Goal: Task Accomplishment & Management: Complete application form

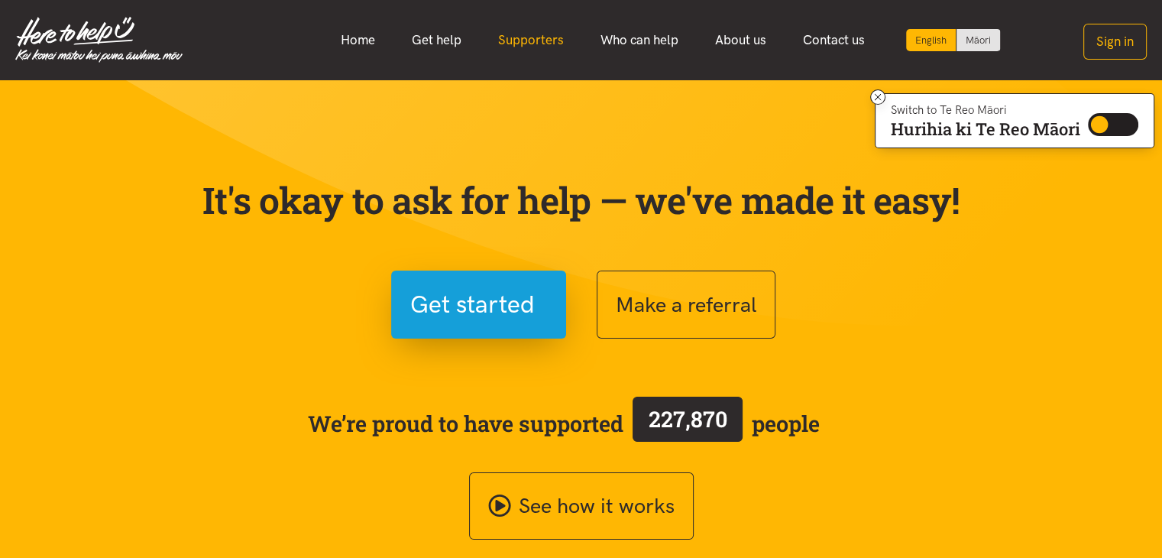
click at [526, 47] on link "Supporters" at bounding box center [531, 40] width 102 height 33
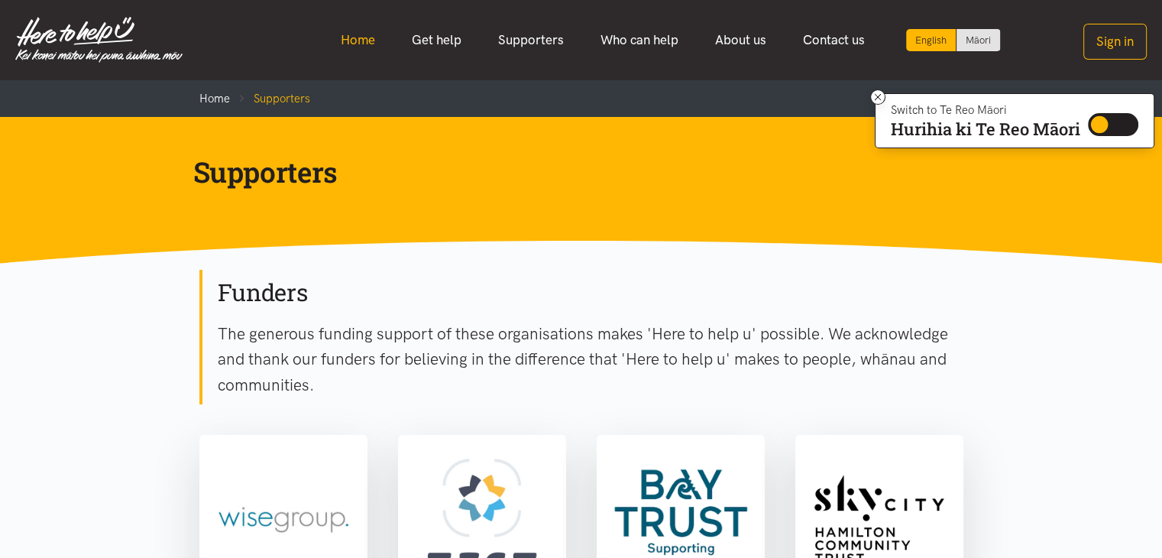
click at [374, 32] on link "Home" at bounding box center [357, 40] width 71 height 33
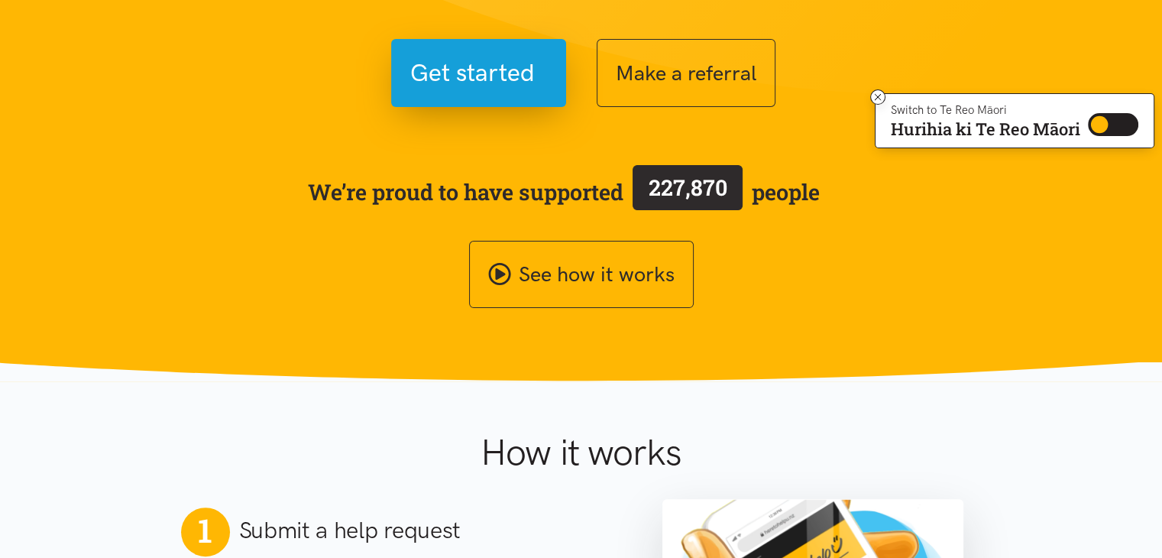
scroll to position [574, 0]
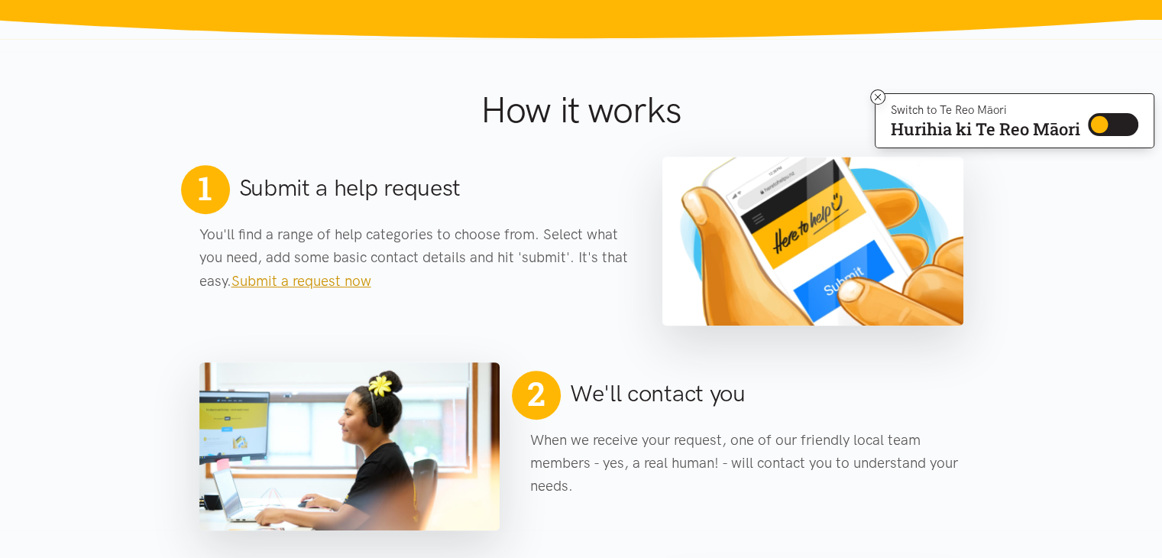
click at [345, 287] on link "Submit a request now" at bounding box center [301, 281] width 140 height 18
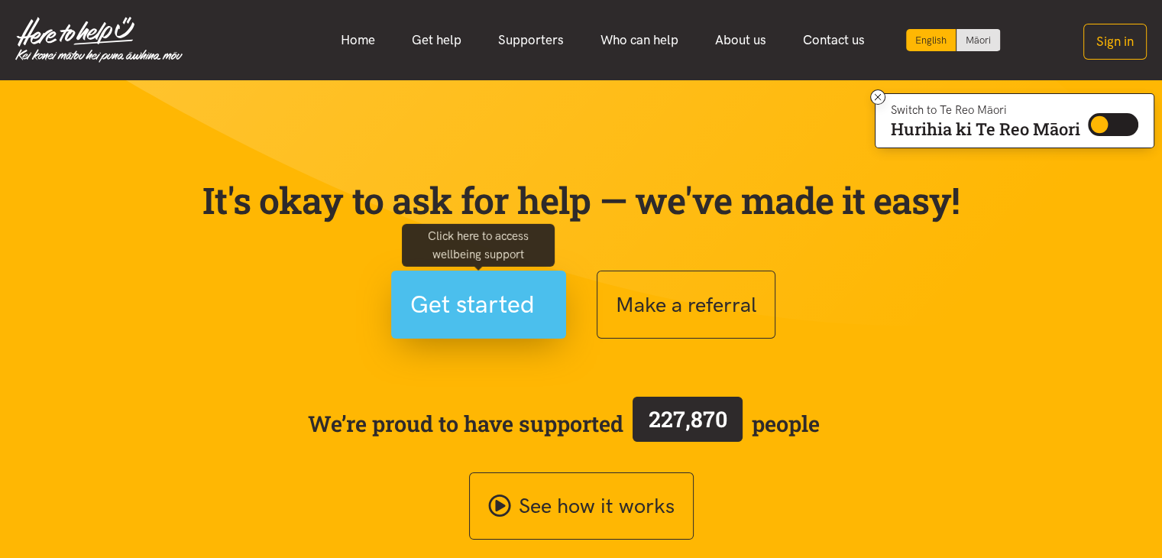
click at [529, 280] on button "Get started" at bounding box center [478, 304] width 175 height 68
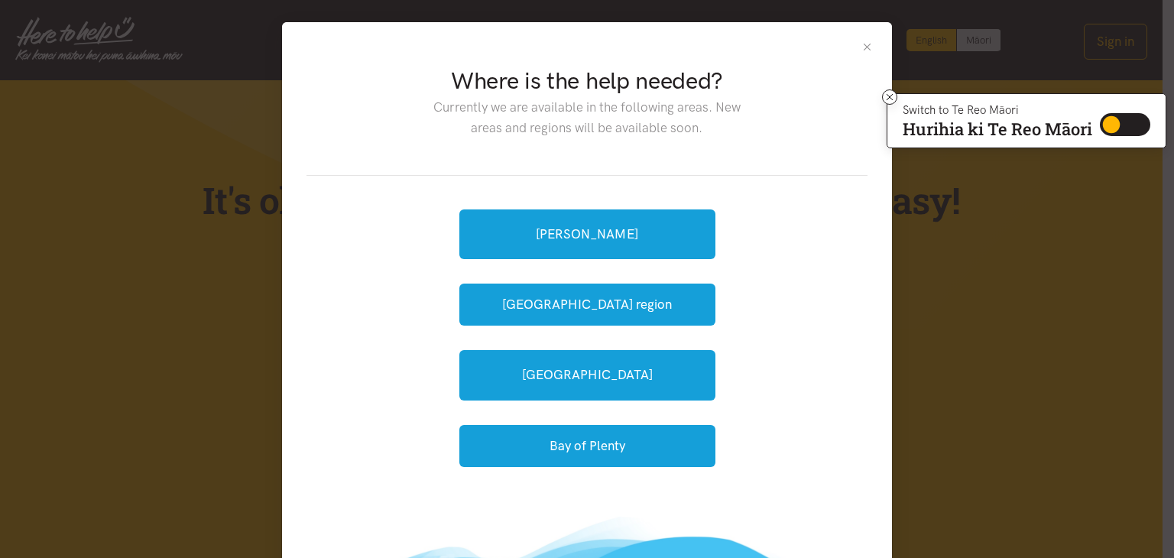
click at [863, 46] on button "Close" at bounding box center [866, 46] width 13 height 13
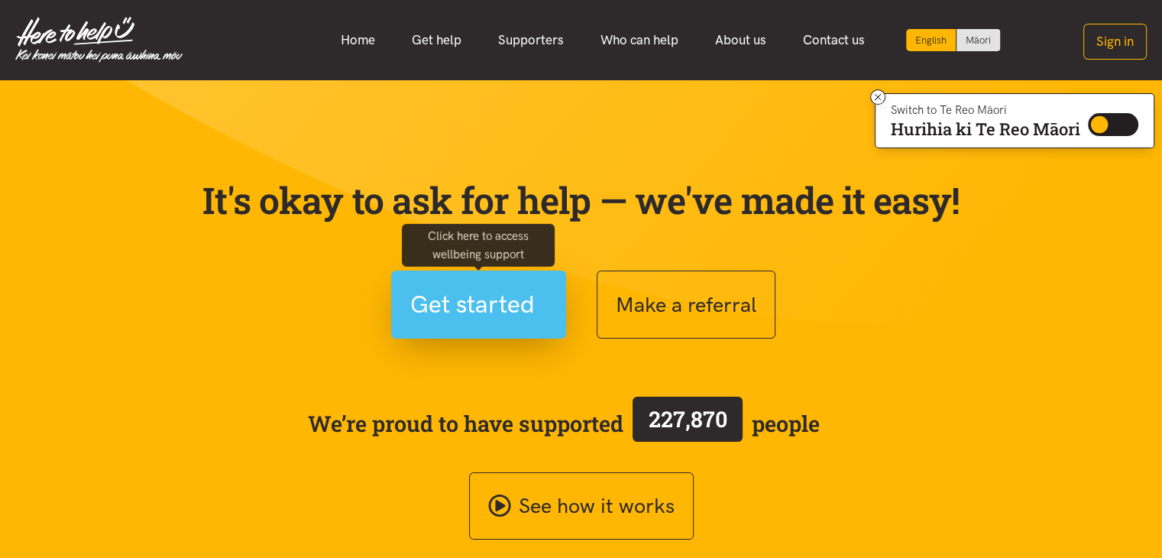
click at [512, 306] on span "Get started" at bounding box center [472, 304] width 125 height 39
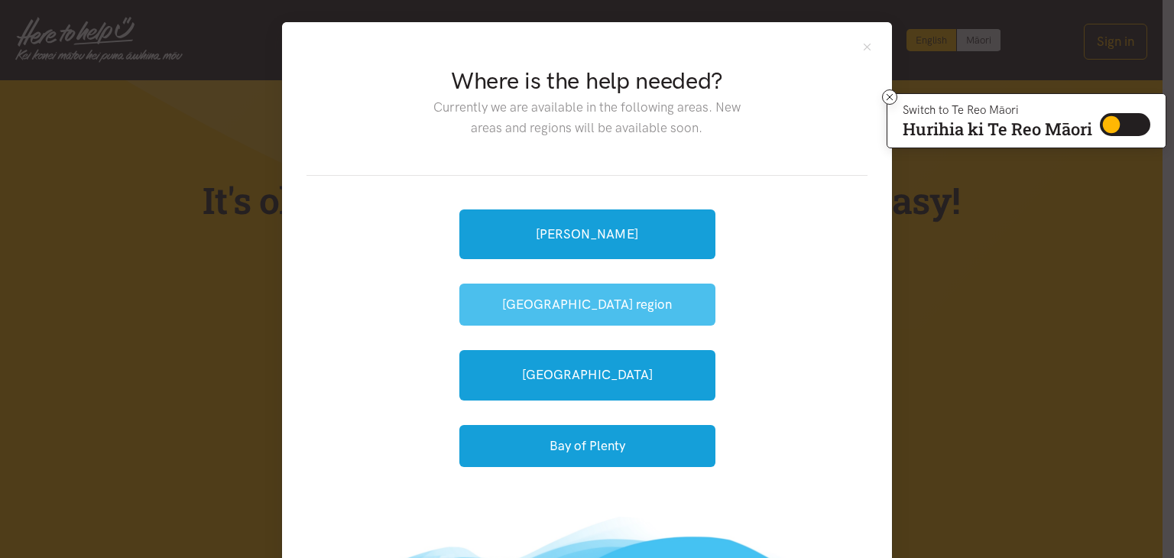
click at [650, 293] on button "[GEOGRAPHIC_DATA] region" at bounding box center [587, 304] width 256 height 42
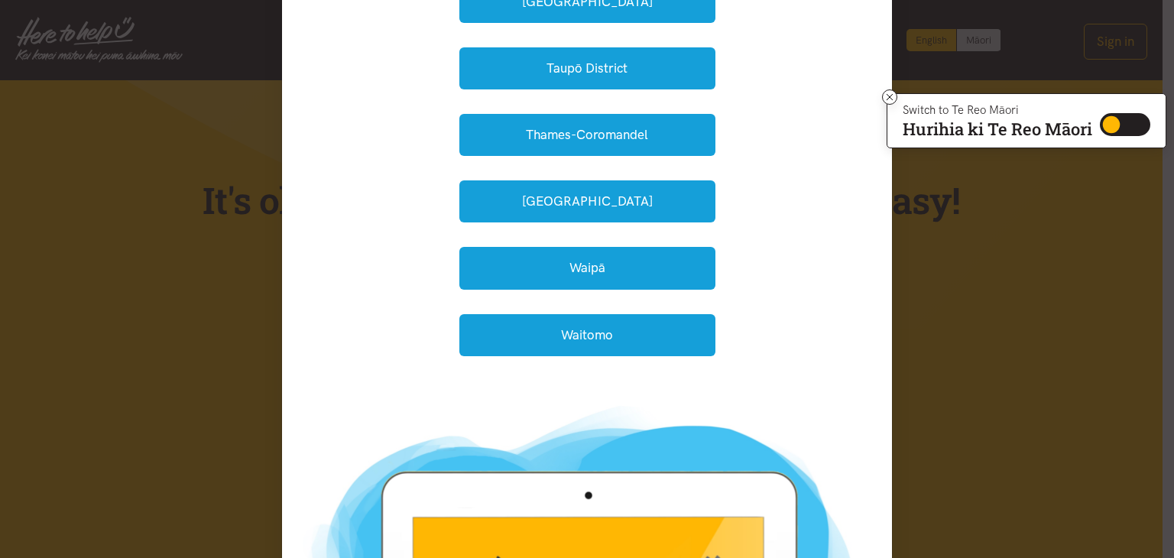
scroll to position [544, 0]
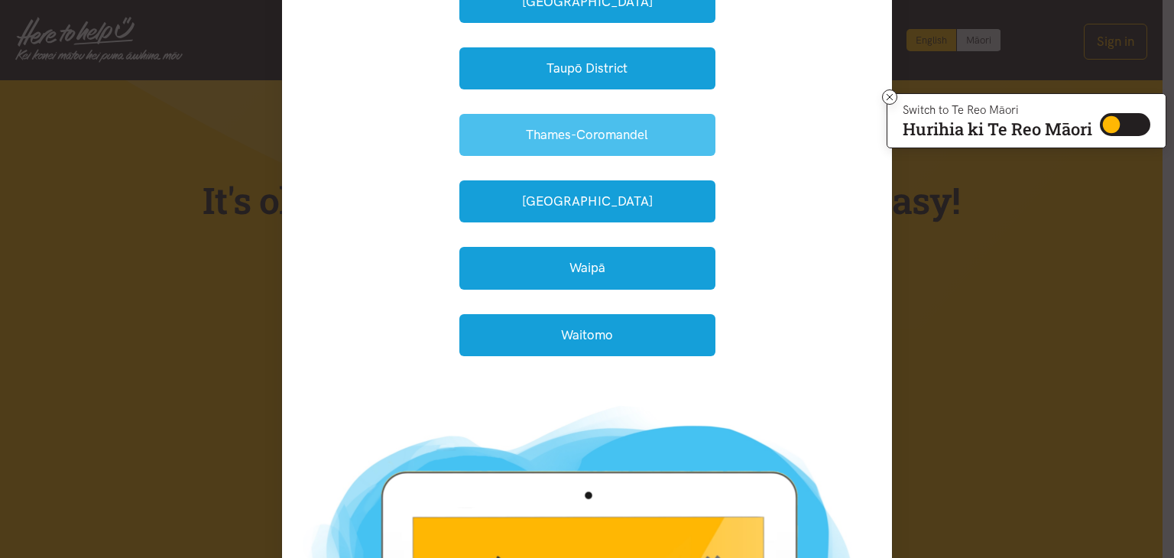
click at [590, 144] on button "Thames-Coromandel" at bounding box center [587, 135] width 256 height 42
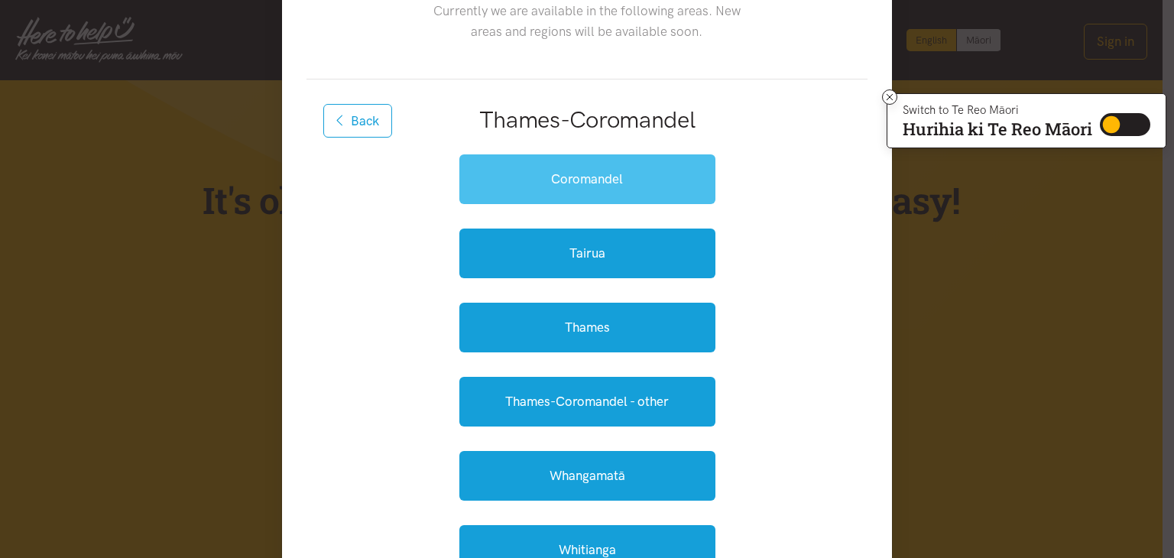
scroll to position [95, 0]
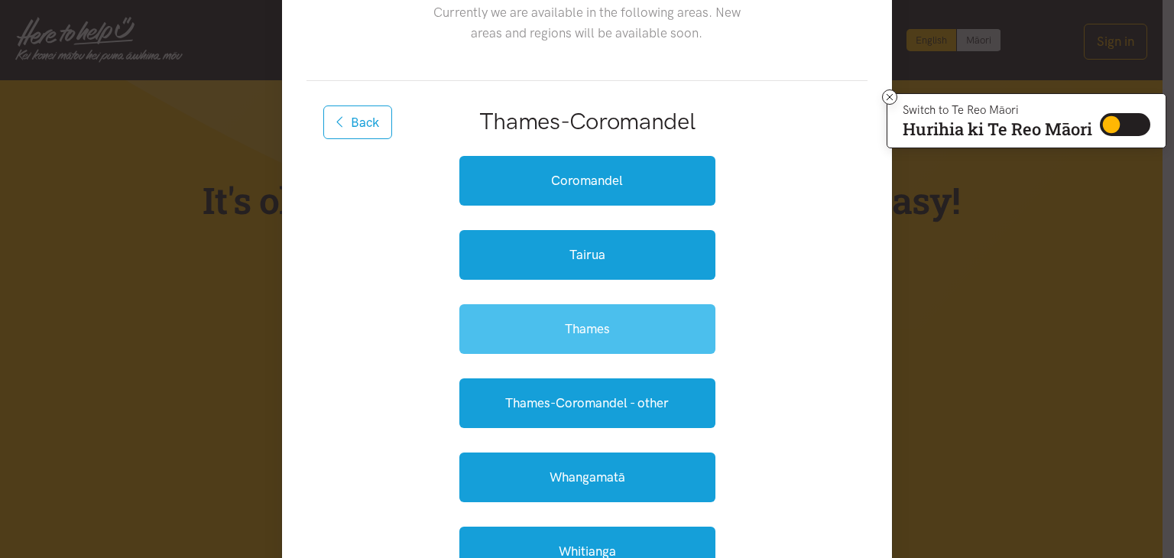
click at [620, 324] on link "Thames" at bounding box center [587, 329] width 256 height 50
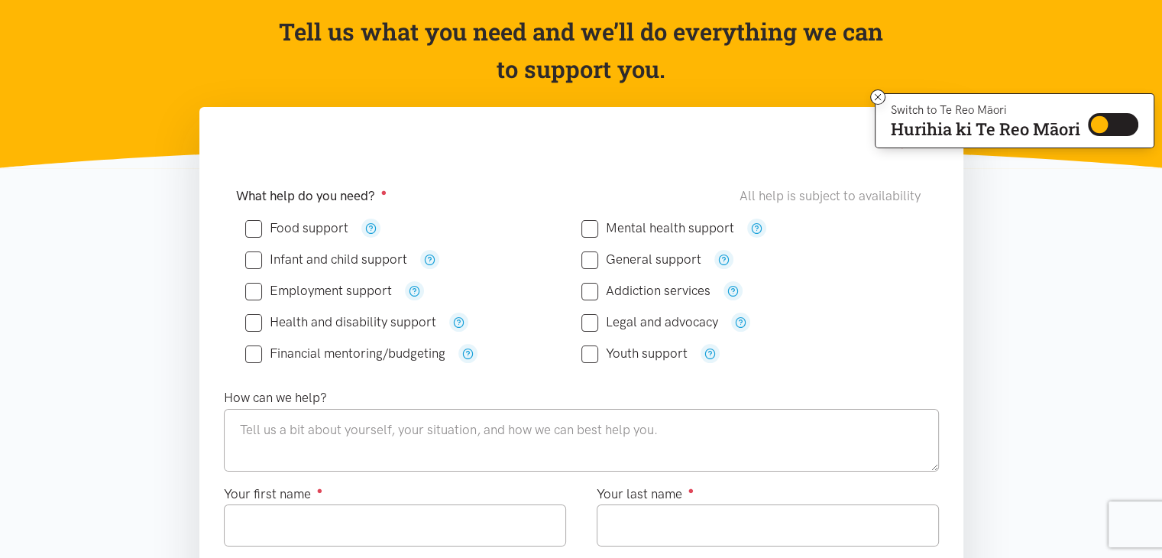
scroll to position [153, 0]
click at [593, 230] on input "Mental health support" at bounding box center [657, 228] width 153 height 13
checkbox input "true"
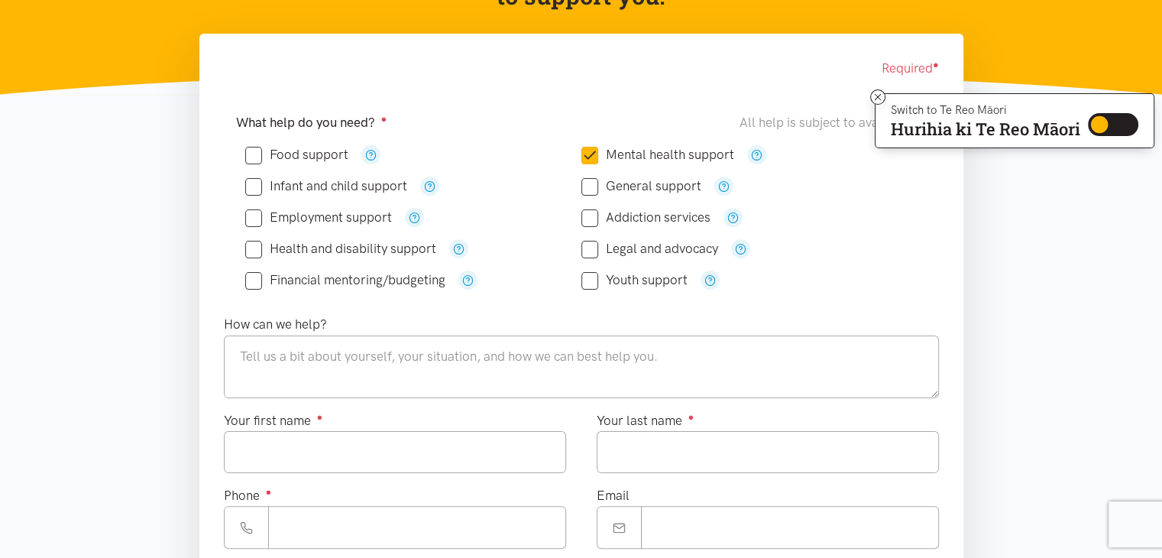
scroll to position [223, 0]
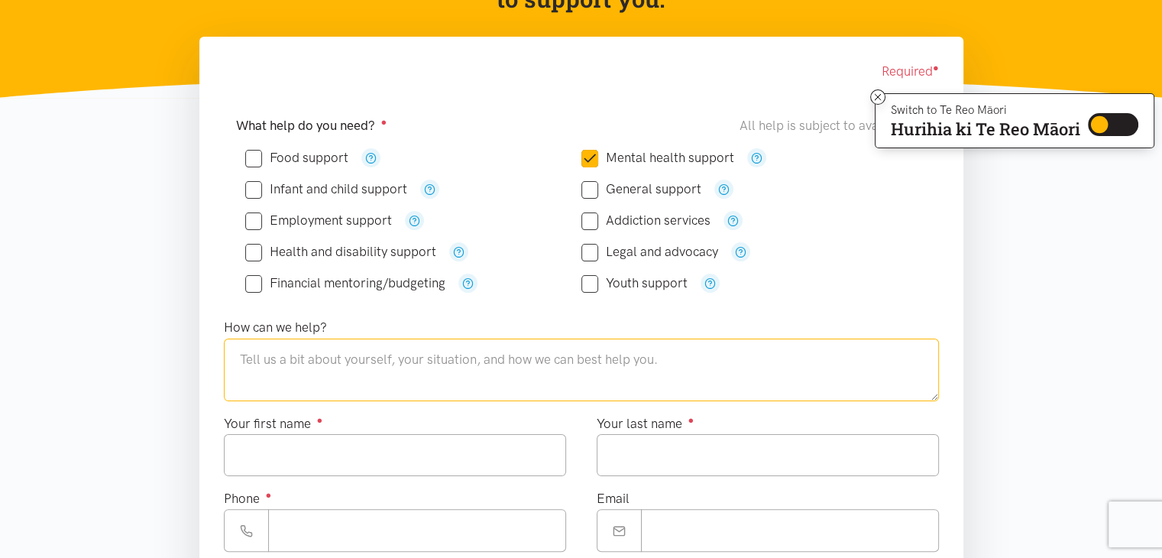
click at [406, 373] on textarea at bounding box center [581, 369] width 715 height 63
click at [425, 352] on textarea "Feeling a bit overwhelmed , Axienty" at bounding box center [581, 369] width 715 height 63
drag, startPoint x: 434, startPoint y: 357, endPoint x: 461, endPoint y: 328, distance: 39.5
click at [461, 328] on div "How can we help? Feeling a bit overwhelmed , Axienty" at bounding box center [582, 359] width 746 height 84
type textarea "Feeling a bit overwhelmed , Anxiety, upset"
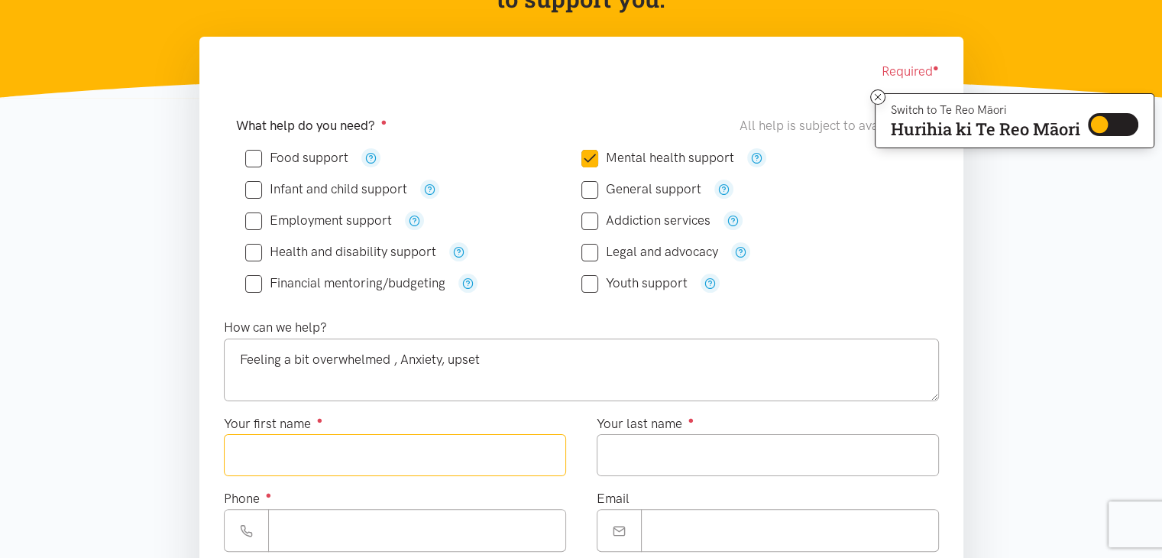
click at [355, 434] on input "Your first name ●" at bounding box center [395, 455] width 342 height 42
type input "*******"
click at [667, 459] on input "Your last name ●" at bounding box center [768, 455] width 342 height 42
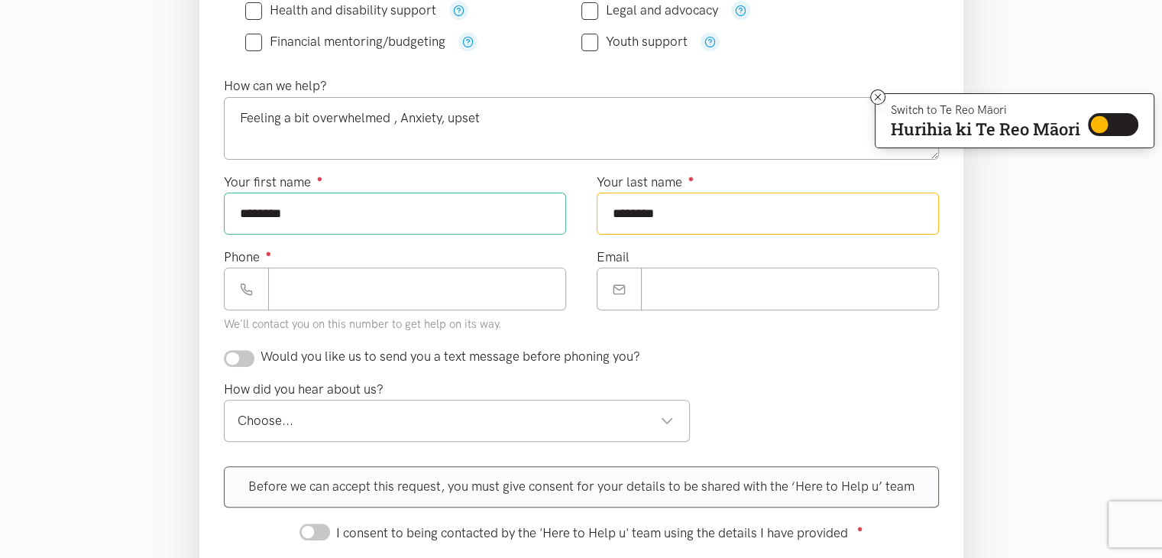
scroll to position [475, 0]
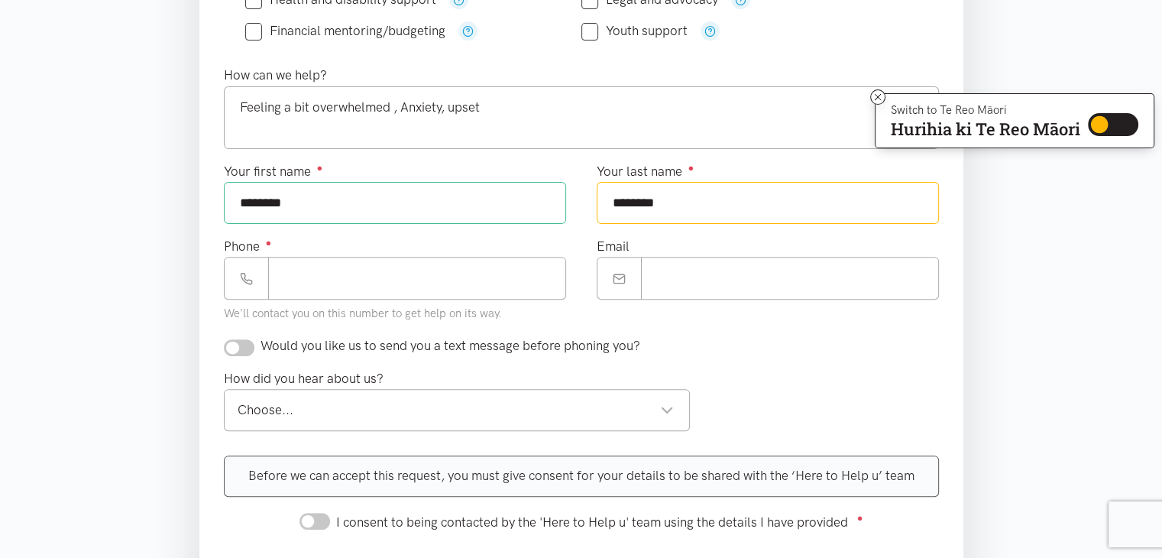
type input "*******"
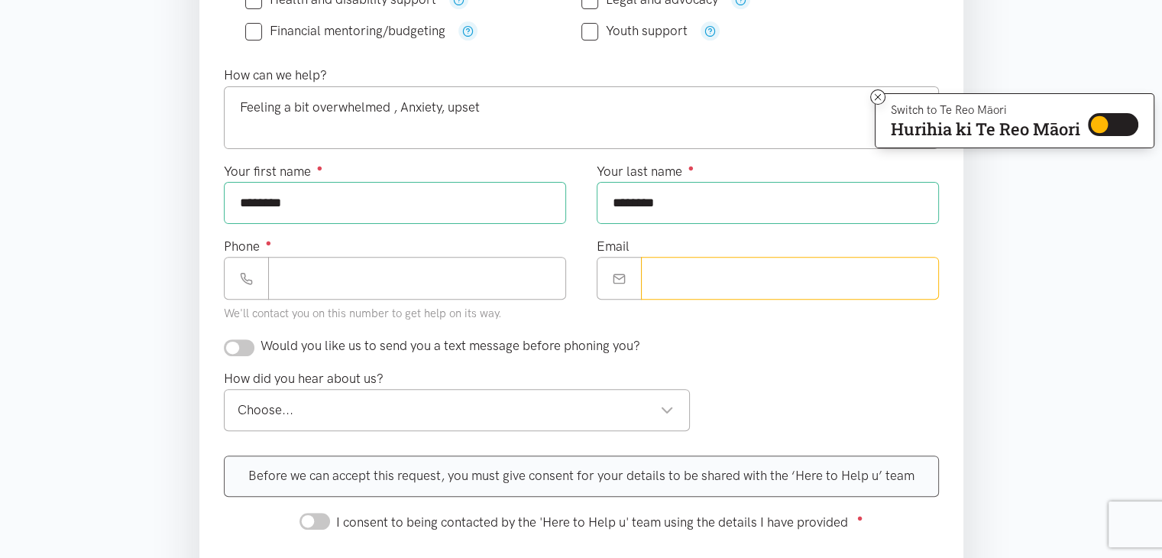
click at [737, 267] on input "Email" at bounding box center [790, 278] width 298 height 42
type input "**********"
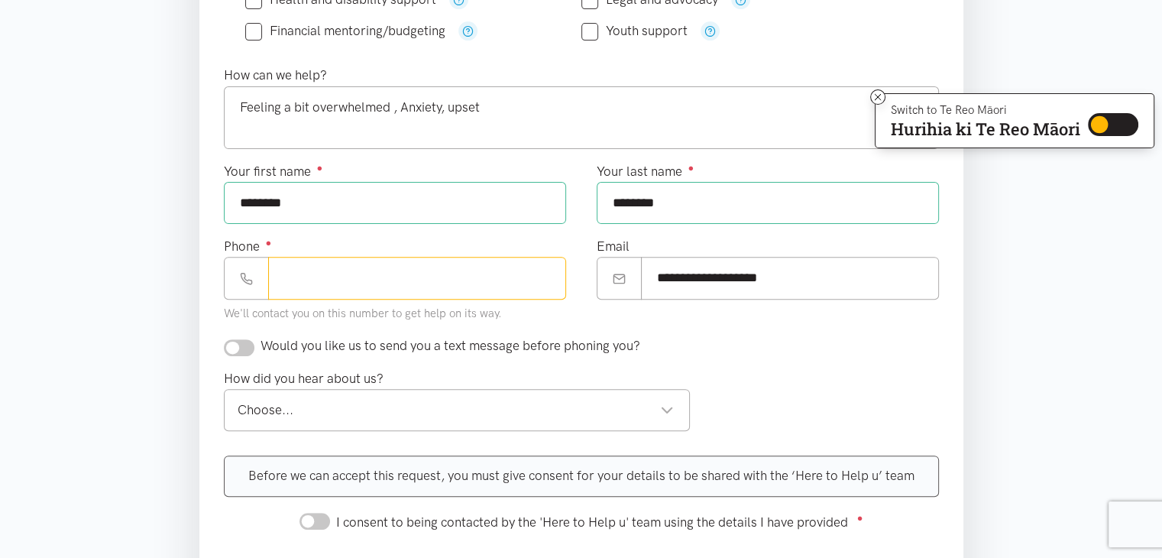
click at [363, 270] on input "Phone ●" at bounding box center [417, 278] width 298 height 42
type input "**********"
click at [368, 417] on div "Choose..." at bounding box center [456, 410] width 437 height 21
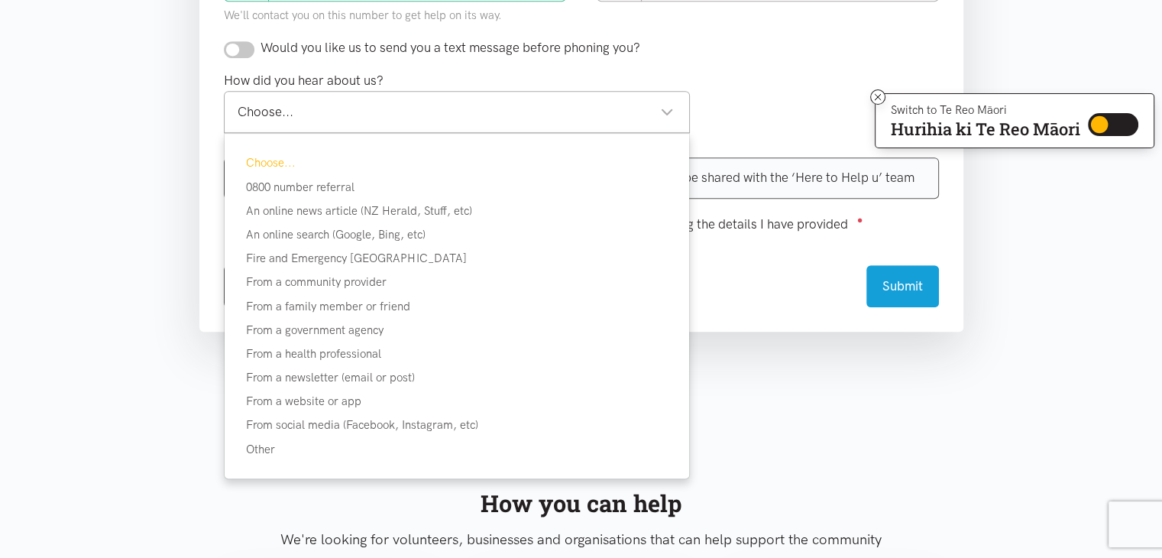
scroll to position [775, 0]
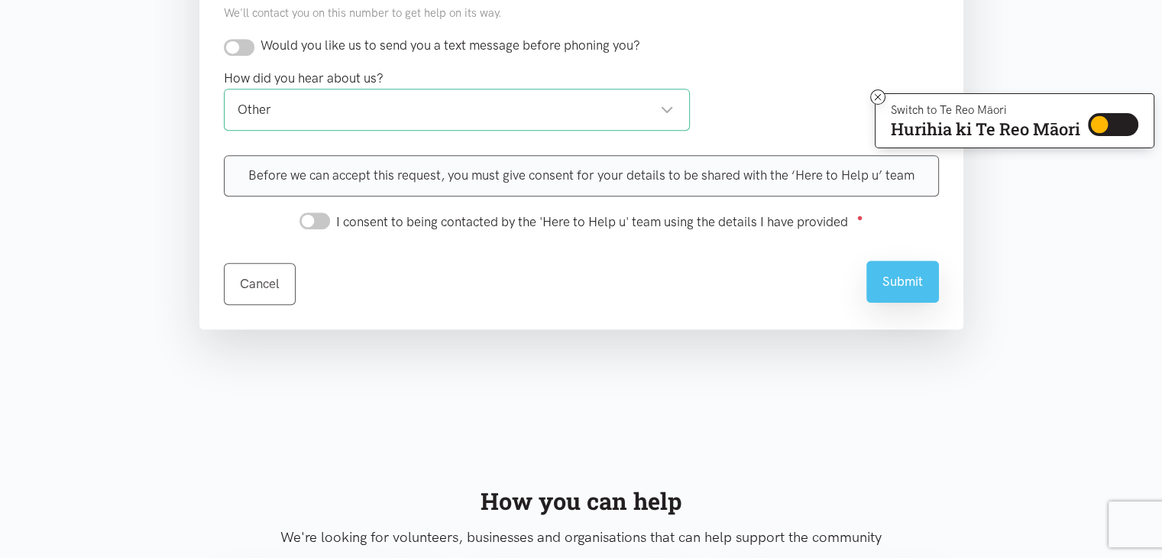
click at [866, 278] on button "Submit" at bounding box center [902, 282] width 73 height 42
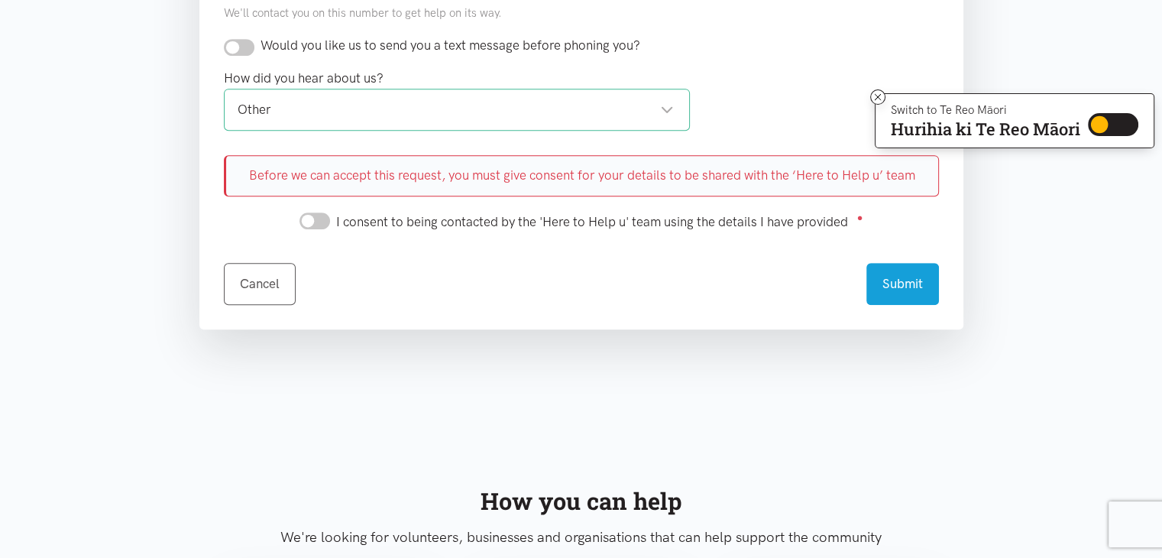
click at [328, 219] on div "I consent to being contacted by the 'Here to Help u' team using the details I h…" at bounding box center [581, 221] width 564 height 24
click at [319, 222] on input "I consent to being contacted by the 'Here to Help u' team using the details I h…" at bounding box center [314, 220] width 31 height 17
checkbox input "true"
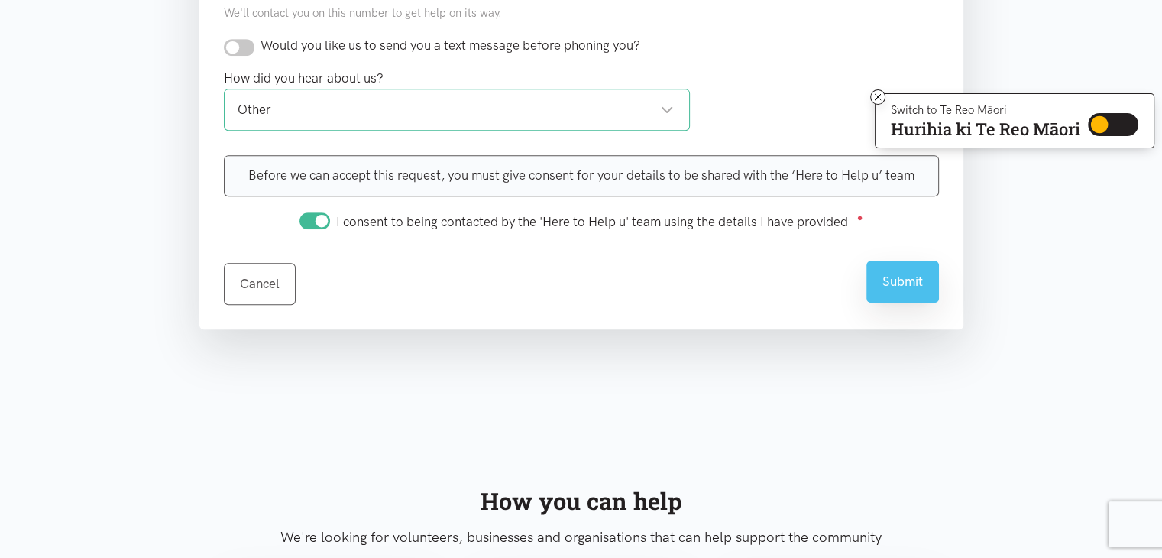
click at [908, 283] on button "Submit" at bounding box center [902, 282] width 73 height 42
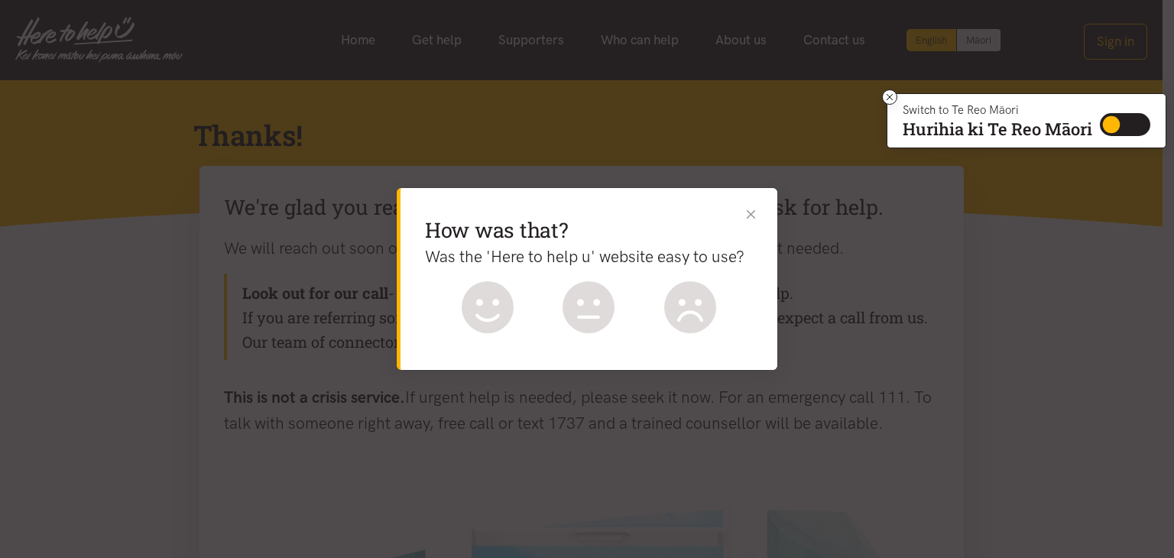
click at [749, 215] on button "Close" at bounding box center [751, 214] width 16 height 16
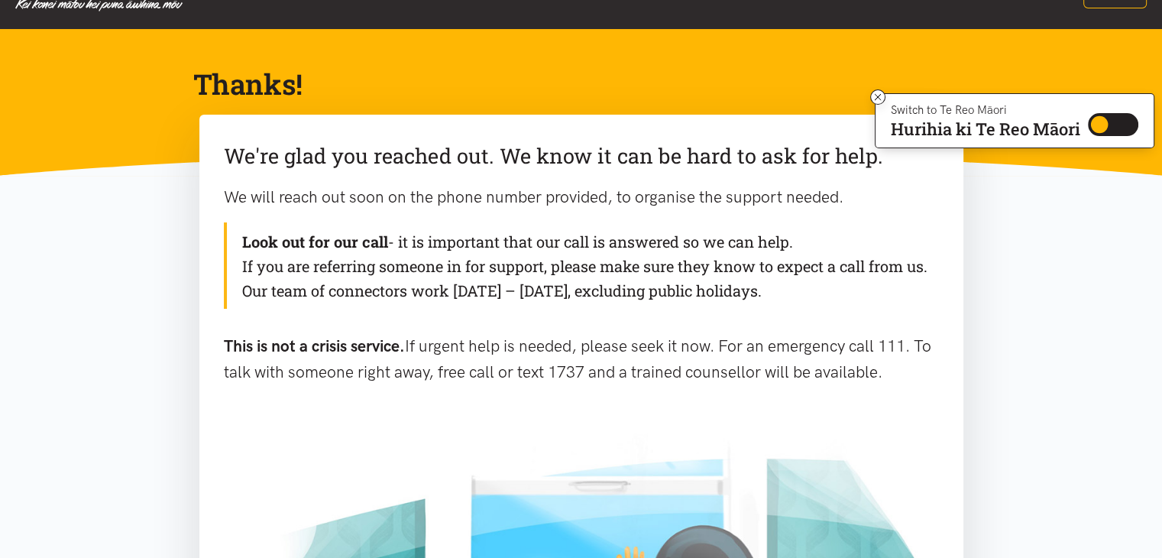
scroll to position [40, 0]
